Goal: Transaction & Acquisition: Purchase product/service

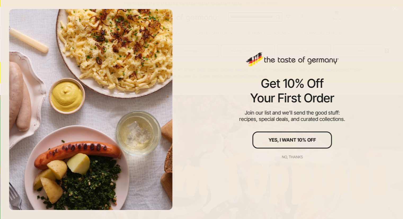
click at [292, 155] on div "No, thanks" at bounding box center [292, 157] width 21 height 4
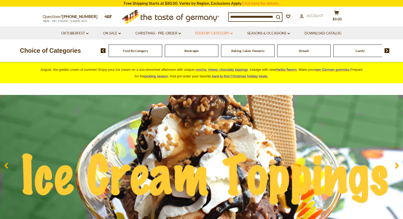
click at [221, 33] on link "Food By Category dropdown_arrow" at bounding box center [213, 33] width 37 height 6
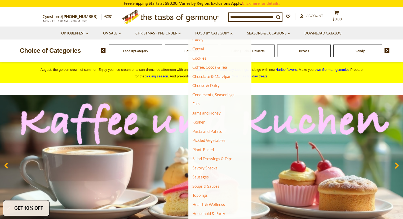
scroll to position [65, 0]
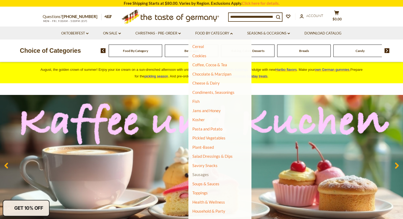
click at [198, 175] on link "Sausages" at bounding box center [200, 174] width 16 height 5
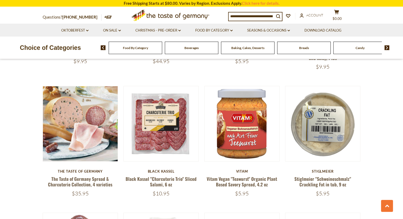
scroll to position [268, 0]
click at [198, 176] on h5 "Black Kassel "Charcuterie Trio" Sliced Salami, 6 oz" at bounding box center [160, 181] width 75 height 11
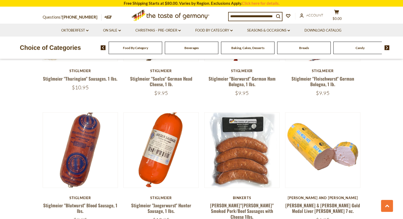
scroll to position [894, 0]
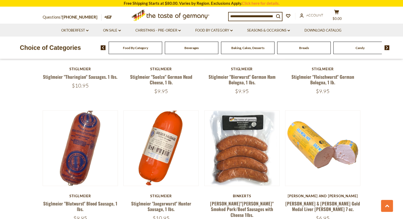
click at [198, 175] on article "Quick View Stiglmeier Stiglmeier "Jaegerwurst" Hunter Sausage, 1 lbs. $10.95" at bounding box center [160, 165] width 75 height 110
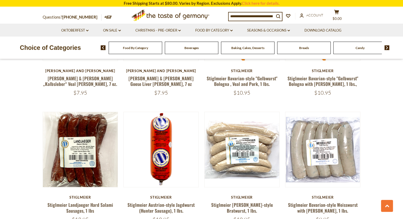
scroll to position [1153, 0]
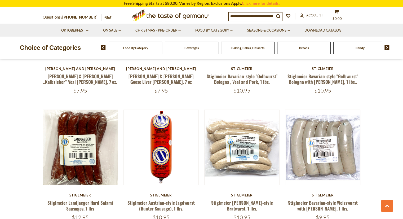
click at [198, 175] on article "Quick View Stiglmeier Stiglmeier Austrian-style Jagdwurst (Hunter Sausage), 1 l…" at bounding box center [160, 165] width 75 height 110
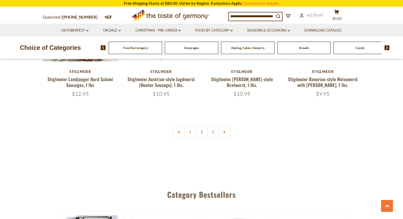
scroll to position [1276, 0]
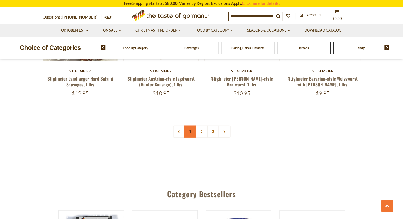
click at [189, 126] on link "1" at bounding box center [190, 132] width 12 height 12
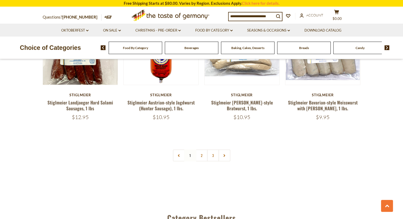
scroll to position [1274, 0]
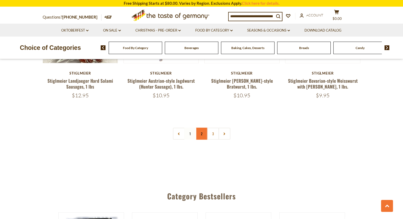
click at [203, 128] on link "2" at bounding box center [201, 134] width 12 height 12
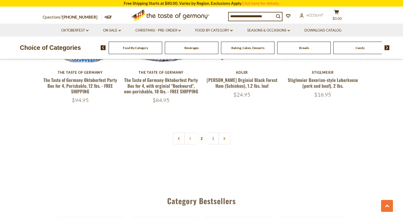
scroll to position [1267, 0]
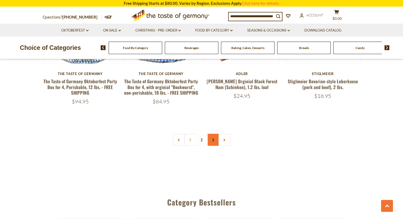
click at [211, 134] on link "3" at bounding box center [213, 140] width 12 height 12
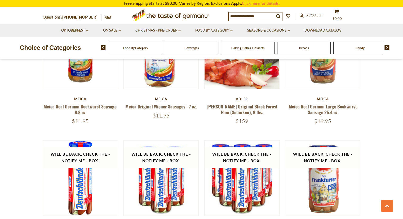
scroll to position [286, 0]
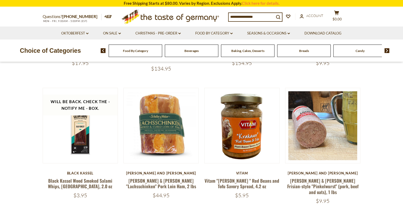
scroll to position [286, 0]
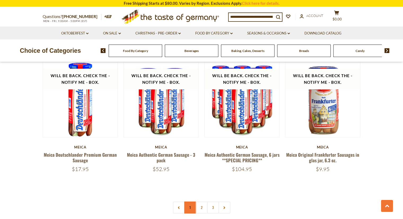
click at [190, 205] on link "1" at bounding box center [190, 207] width 12 height 12
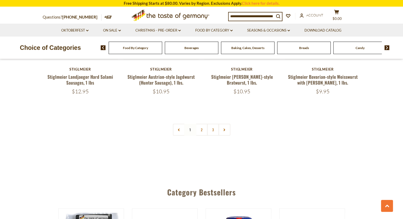
scroll to position [1278, 0]
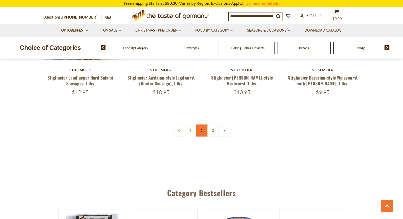
click at [202, 124] on link "2" at bounding box center [201, 130] width 12 height 12
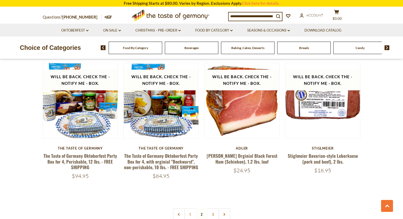
scroll to position [1179, 0]
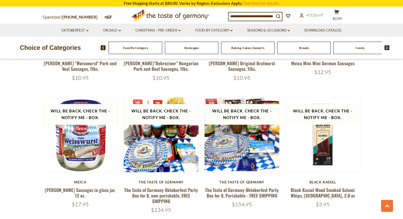
click at [202, 111] on div "Quick View Stiglmeier Stiglmeier Berlin Coarse Ground Liverwurst, 1 lbs., $9.95…" at bounding box center [202, 168] width 318 height 1166
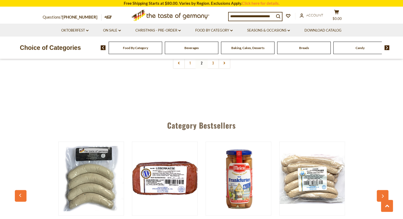
scroll to position [1268, 0]
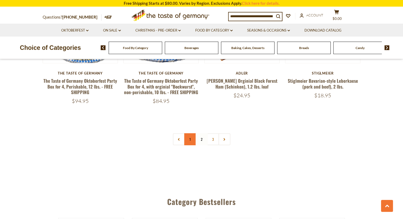
click at [191, 133] on link "1" at bounding box center [190, 139] width 12 height 12
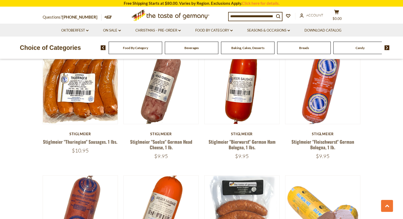
scroll to position [829, 0]
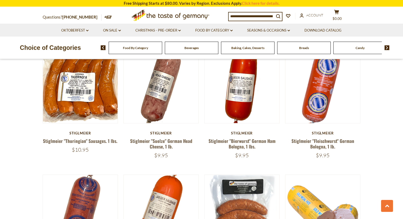
click at [191, 131] on div "Stiglmeier" at bounding box center [160, 133] width 75 height 4
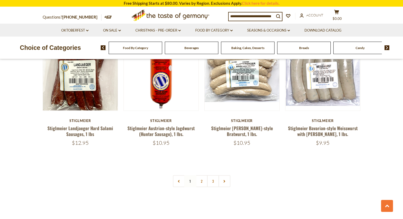
scroll to position [1227, 0]
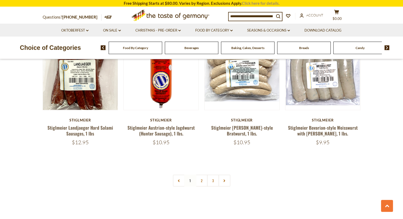
click at [253, 3] on link "Click here for details." at bounding box center [261, 3] width 38 height 5
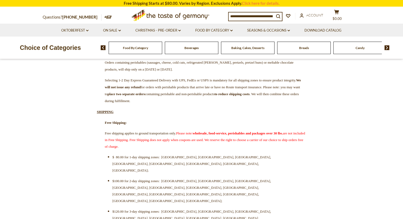
scroll to position [110, 0]
click at [208, 179] on span "$100.00 for 2-day shipping zones: AL, GA, IN, KY, MA, MI, NH, NY, OH, RI, SC, T…" at bounding box center [191, 191] width 158 height 24
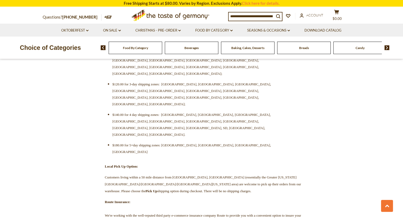
scroll to position [238, 0]
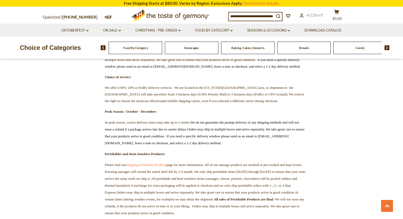
scroll to position [606, 0]
click at [189, 183] on span "A surcharge for extra packaging will be applied at checkout and we only ship pe…" at bounding box center [204, 195] width 199 height 25
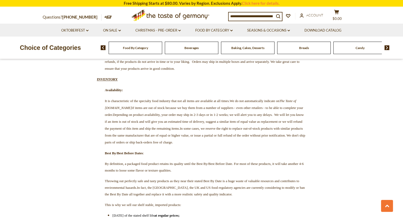
click at [189, 179] on span "Throwing out perfectly safe and tasty products as they near their stated Best B…" at bounding box center [205, 187] width 200 height 17
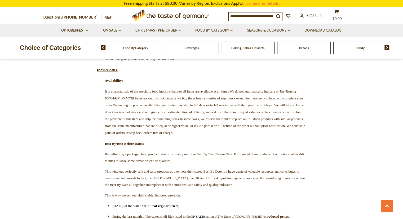
scroll to position [759, 0]
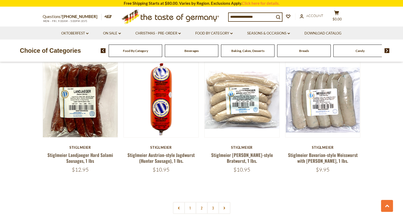
scroll to position [1227, 0]
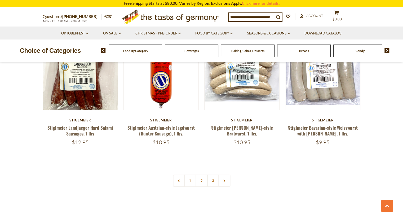
click at [80, 118] on div "Stiglmeier Stiglmeier Landjaeger Hard Salami Sausages, 1 lbs $12.95" at bounding box center [80, 132] width 75 height 28
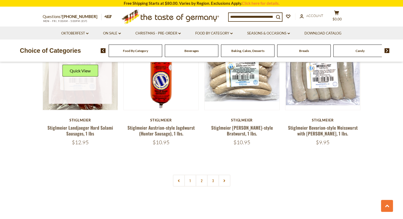
click at [87, 82] on link at bounding box center [80, 72] width 63 height 63
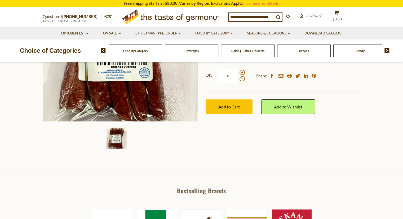
scroll to position [125, 0]
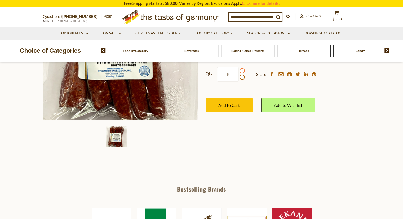
click at [241, 71] on span at bounding box center [241, 70] width 5 height 5
click at [239, 71] on input "*" at bounding box center [228, 74] width 22 height 15
click at [241, 71] on span at bounding box center [241, 70] width 5 height 5
click at [239, 71] on input "*" at bounding box center [228, 74] width 22 height 15
click at [241, 71] on span at bounding box center [241, 70] width 5 height 5
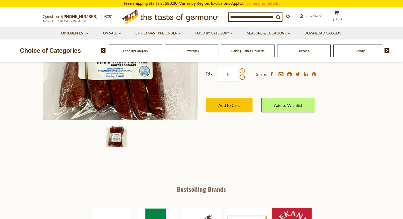
click at [239, 71] on input "*" at bounding box center [228, 74] width 22 height 15
click at [241, 71] on span at bounding box center [241, 70] width 5 height 5
click at [239, 71] on input "*" at bounding box center [228, 74] width 22 height 15
click at [240, 77] on span at bounding box center [241, 76] width 5 height 5
click at [239, 77] on input "*" at bounding box center [228, 74] width 22 height 15
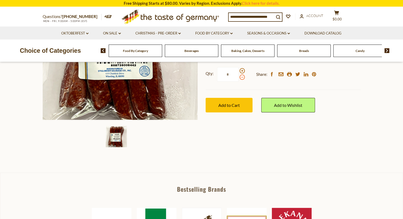
click at [240, 77] on span at bounding box center [241, 76] width 5 height 5
click at [239, 77] on input "*" at bounding box center [228, 74] width 22 height 15
click at [240, 77] on span at bounding box center [241, 76] width 5 height 5
click at [239, 77] on input "*" at bounding box center [228, 74] width 22 height 15
click at [242, 71] on span at bounding box center [241, 70] width 5 height 5
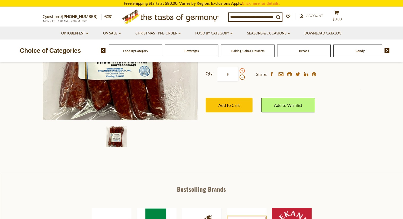
click at [239, 71] on input "*" at bounding box center [228, 74] width 22 height 15
type input "*"
click at [235, 102] on button "Add to Cart" at bounding box center [229, 105] width 47 height 15
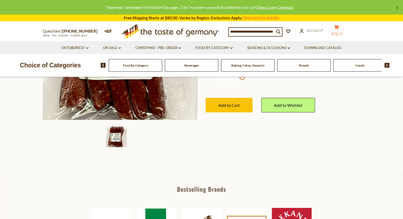
click at [339, 31] on button "cart $78.75" at bounding box center [337, 31] width 16 height 13
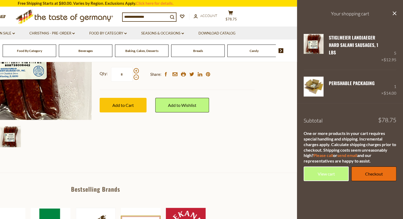
click at [363, 174] on link "Checkout" at bounding box center [373, 173] width 45 height 15
